Goal: Information Seeking & Learning: Learn about a topic

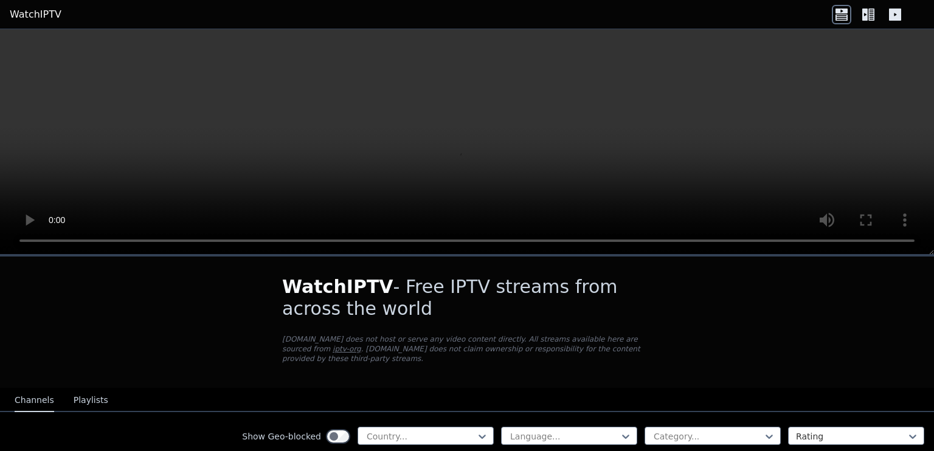
scroll to position [182, 0]
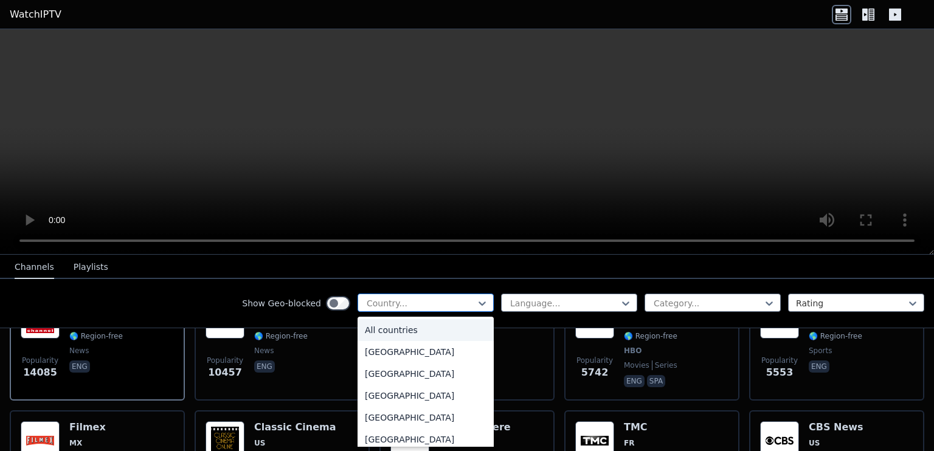
click at [417, 310] on div "Country..." at bounding box center [426, 303] width 136 height 18
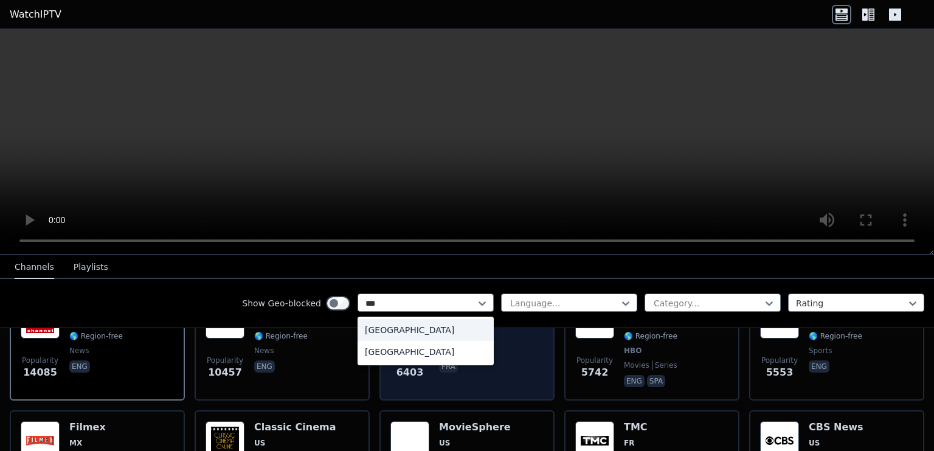
type input "****"
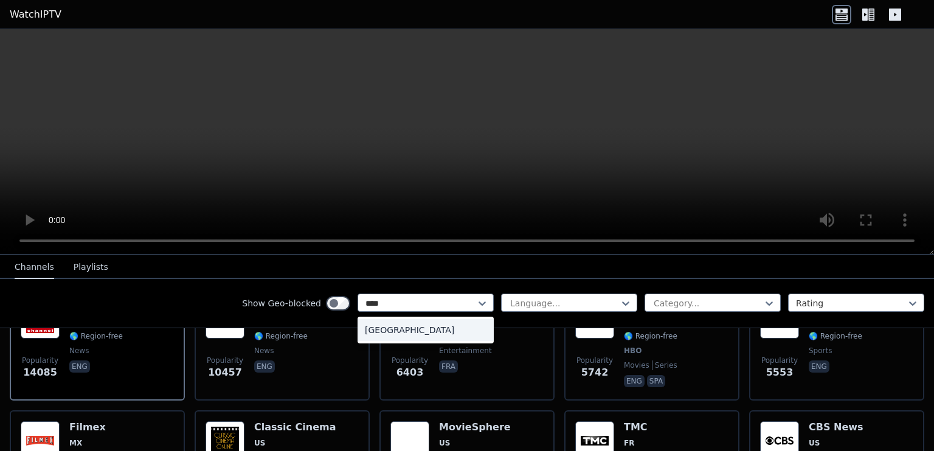
click at [443, 331] on div "[GEOGRAPHIC_DATA]" at bounding box center [426, 330] width 136 height 22
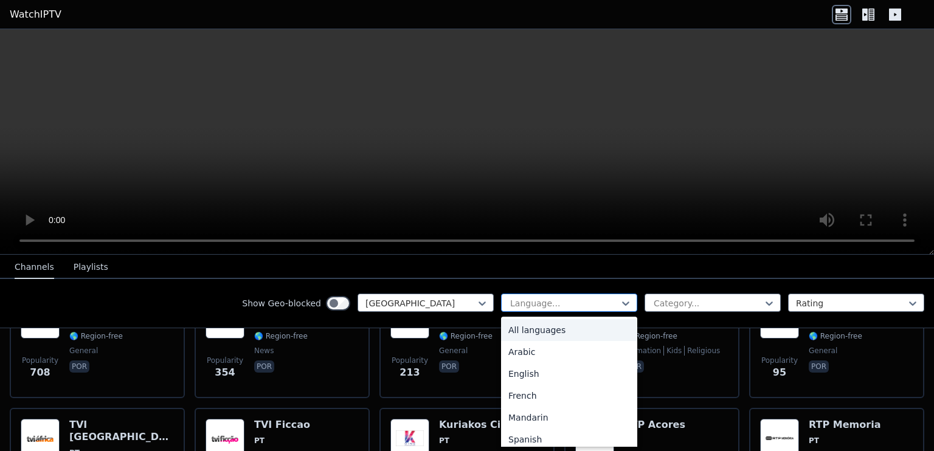
click at [535, 300] on div at bounding box center [564, 303] width 111 height 12
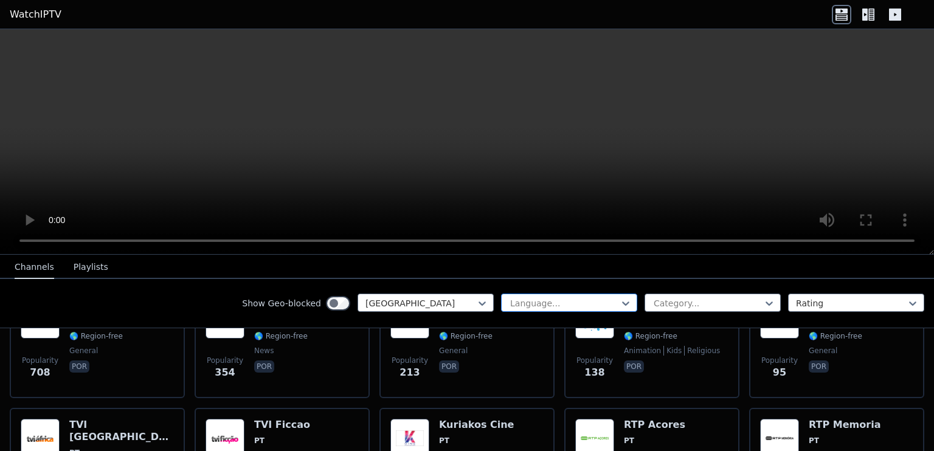
click at [535, 300] on div at bounding box center [564, 303] width 111 height 12
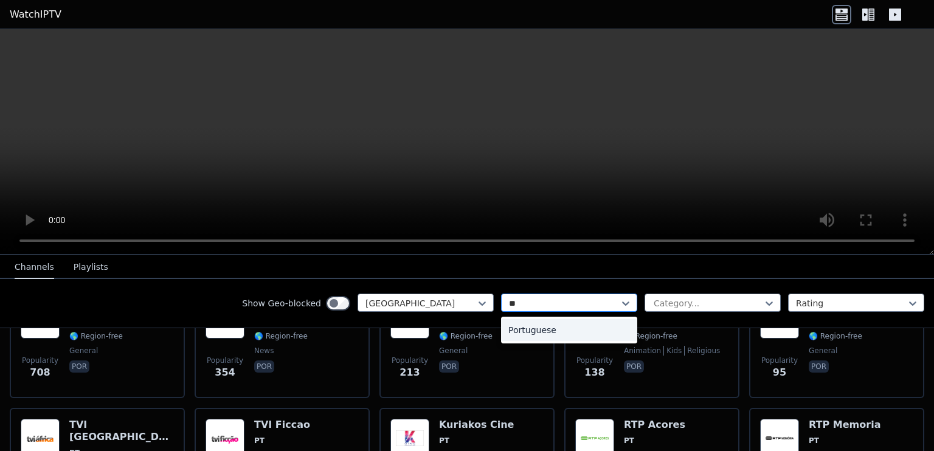
type input "***"
click at [545, 329] on div "Portuguese" at bounding box center [569, 330] width 136 height 22
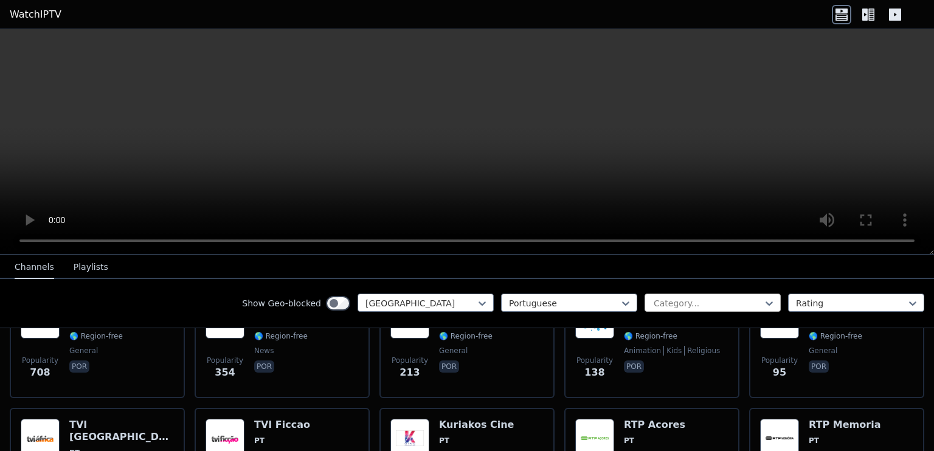
click at [652, 304] on div at bounding box center [707, 303] width 111 height 12
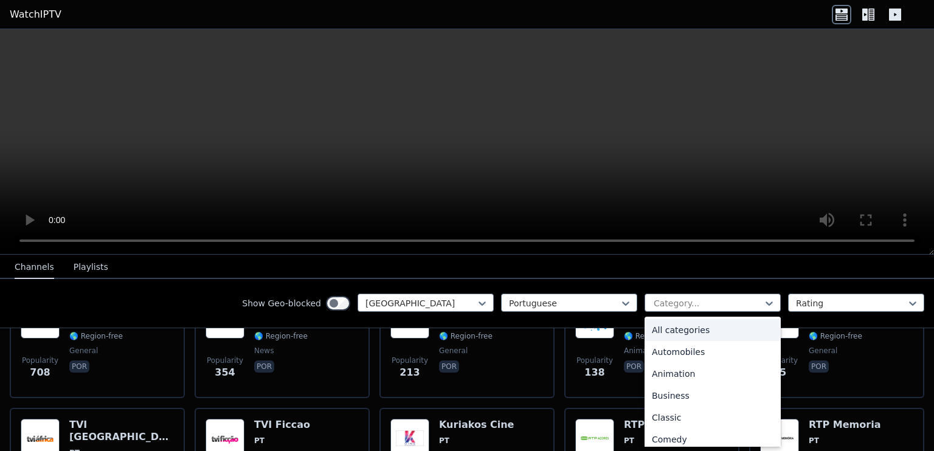
click at [239, 289] on div "Show Geo-blocked Portugal Portuguese 27 results available. Use Up and Down to c…" at bounding box center [467, 303] width 934 height 49
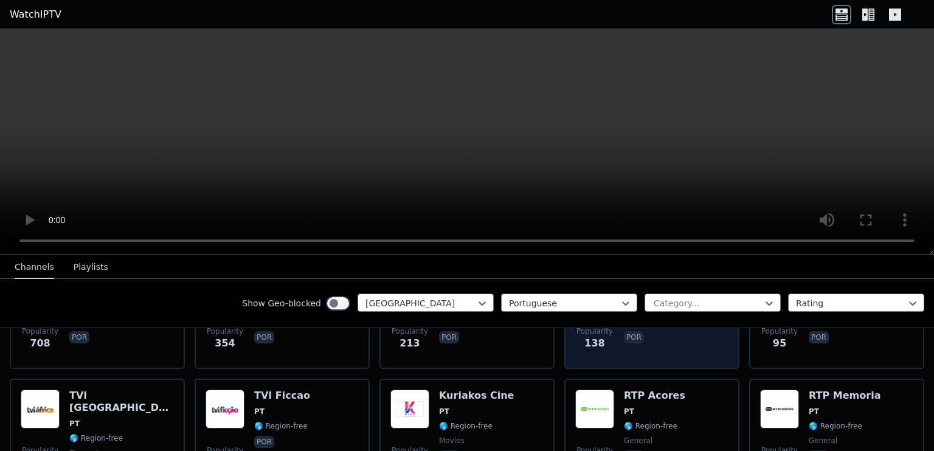
scroll to position [122, 0]
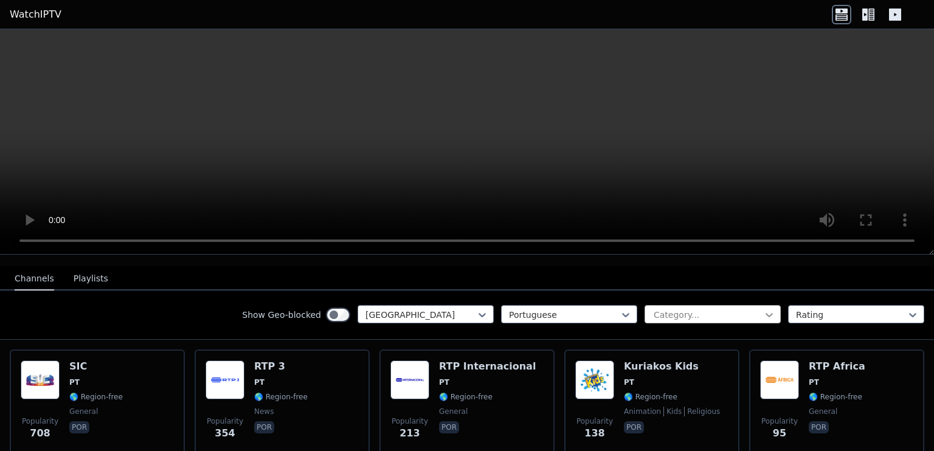
click at [763, 309] on icon at bounding box center [769, 315] width 12 height 12
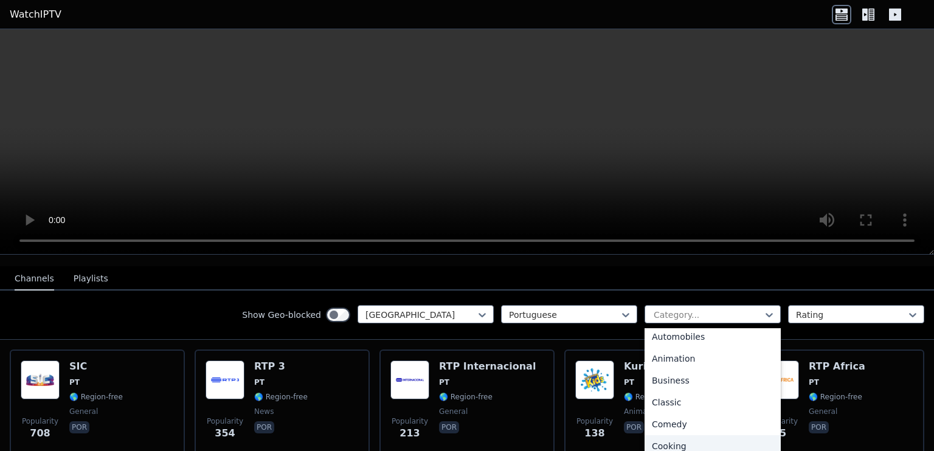
scroll to position [0, 0]
